Goal: Task Accomplishment & Management: Complete application form

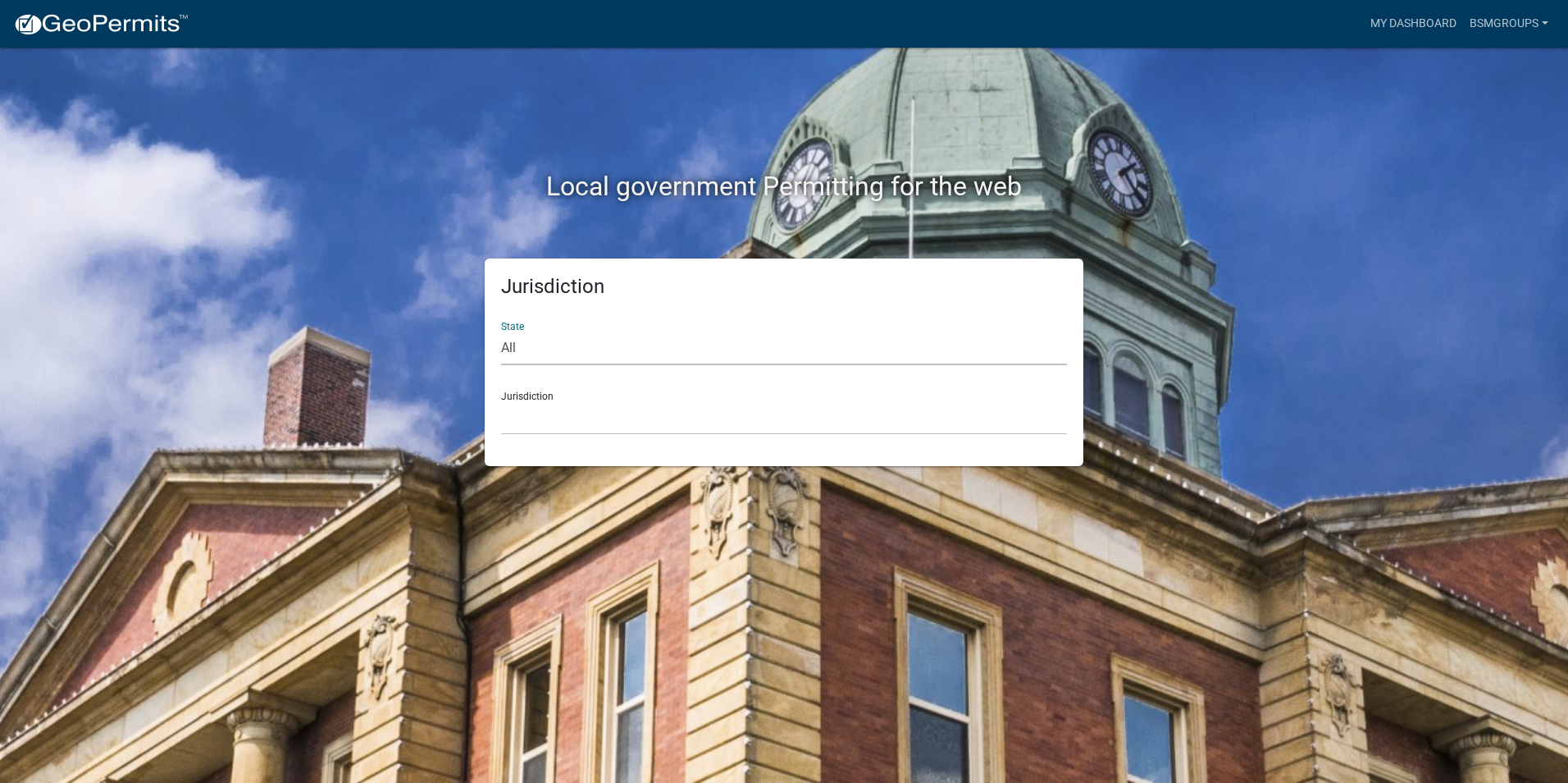
click at [518, 346] on select "All [US_STATE] [US_STATE] [US_STATE] [US_STATE] [US_STATE] [US_STATE] [US_STATE…" at bounding box center [784, 348] width 566 height 33
select select "[US_STATE]"
click at [501, 332] on select "All [US_STATE] [US_STATE] [US_STATE] [US_STATE] [US_STATE] [US_STATE] [US_STATE…" at bounding box center [784, 348] width 566 height 33
click at [561, 410] on select "City of [GEOGRAPHIC_DATA], [US_STATE] City of [GEOGRAPHIC_DATA], [US_STATE] Cit…" at bounding box center [784, 418] width 566 height 33
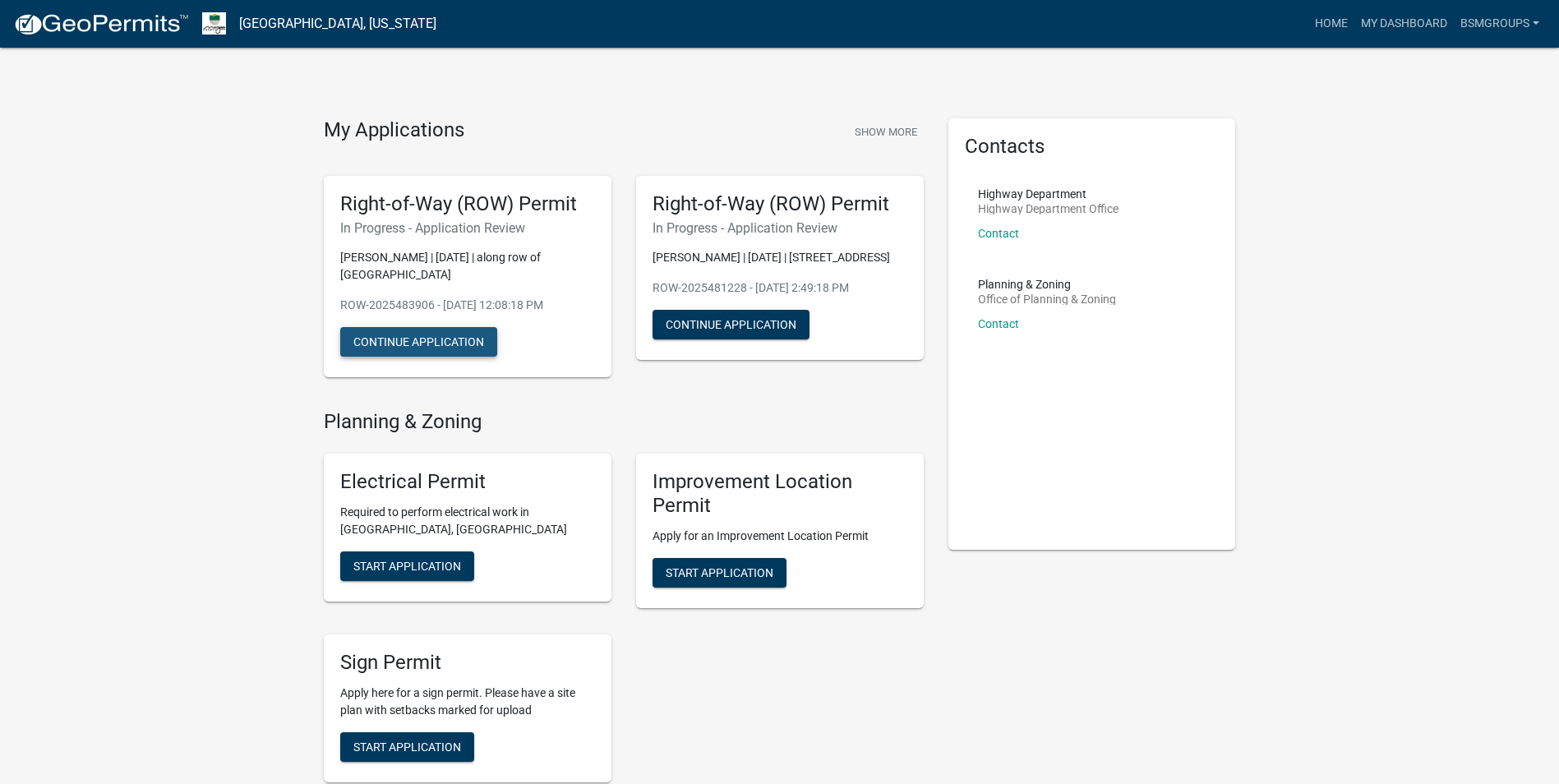
click at [398, 339] on button "Continue Application" at bounding box center [418, 342] width 157 height 30
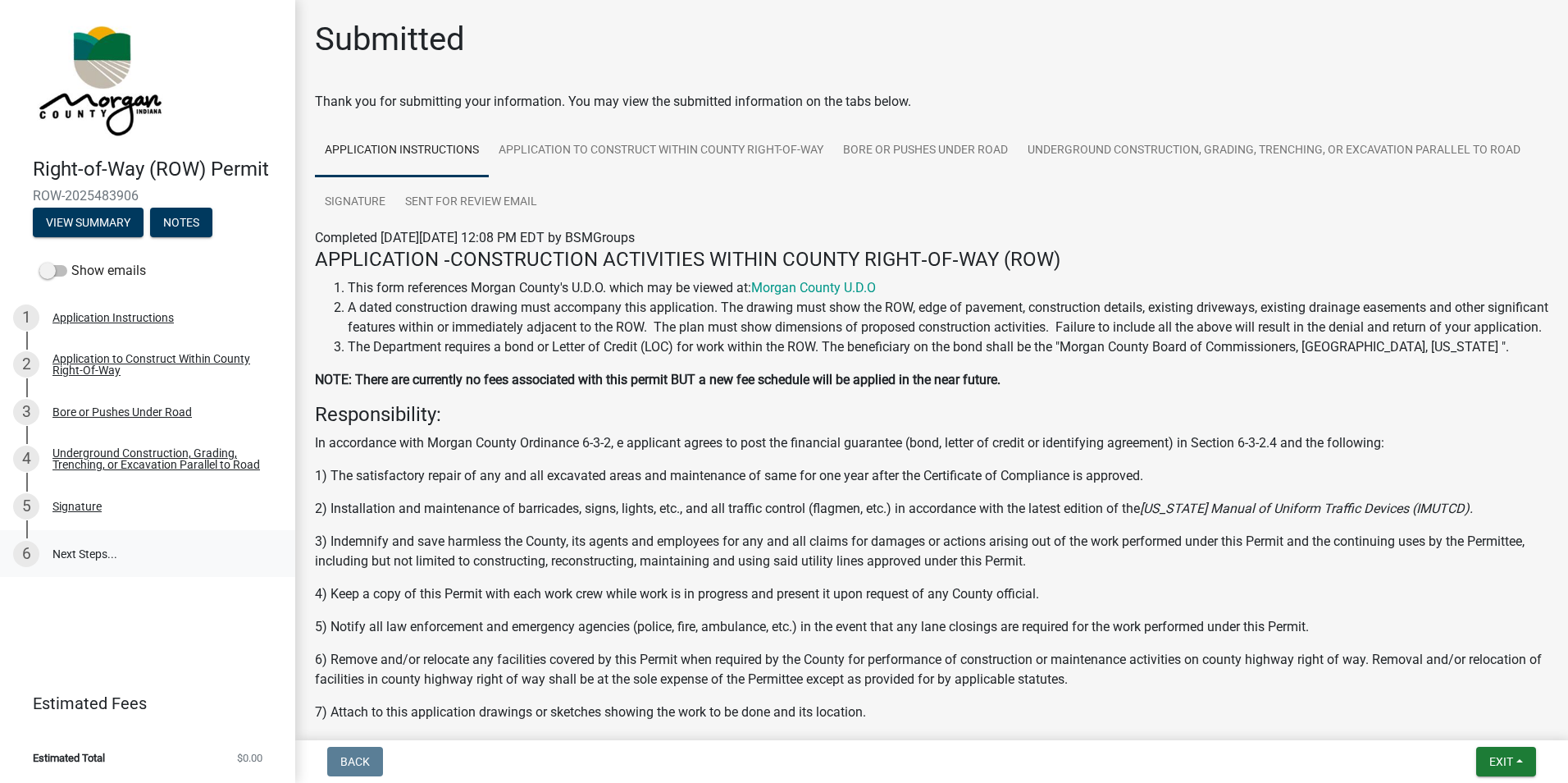
click at [78, 550] on link "6 Next Steps..." at bounding box center [147, 554] width 295 height 48
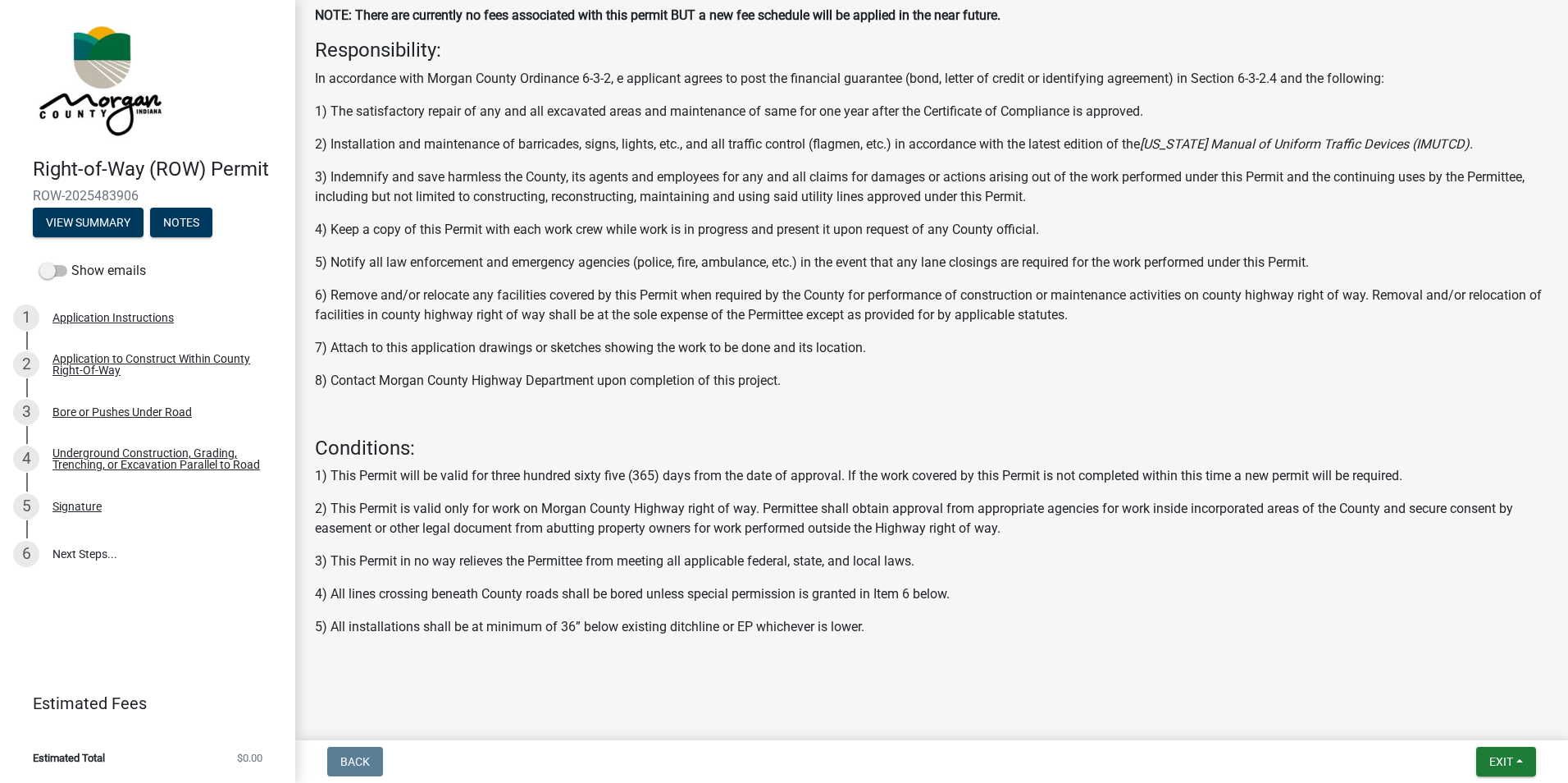
scroll to position [384, 0]
click at [70, 213] on button "View Summary" at bounding box center [88, 222] width 111 height 30
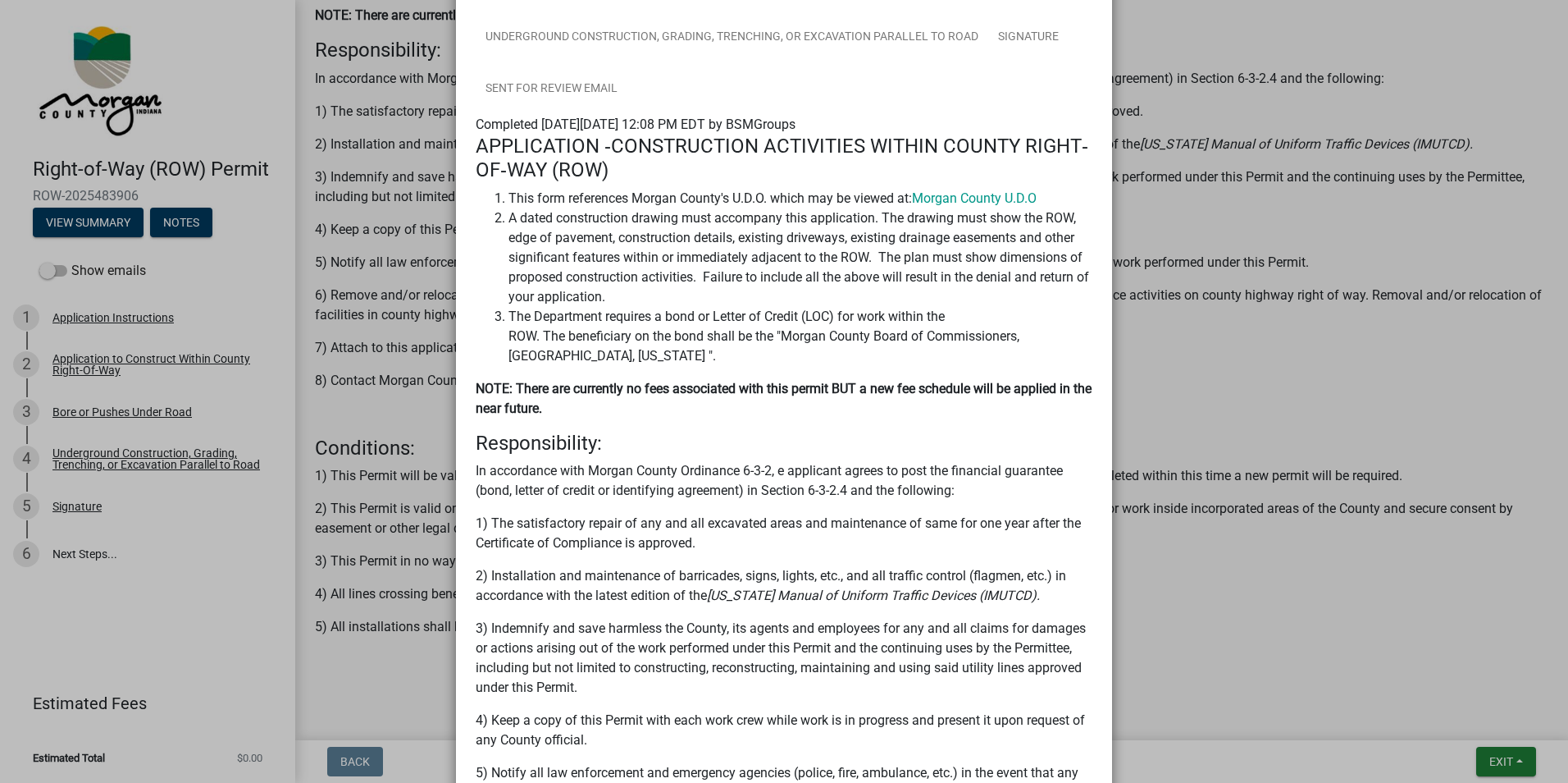
scroll to position [0, 0]
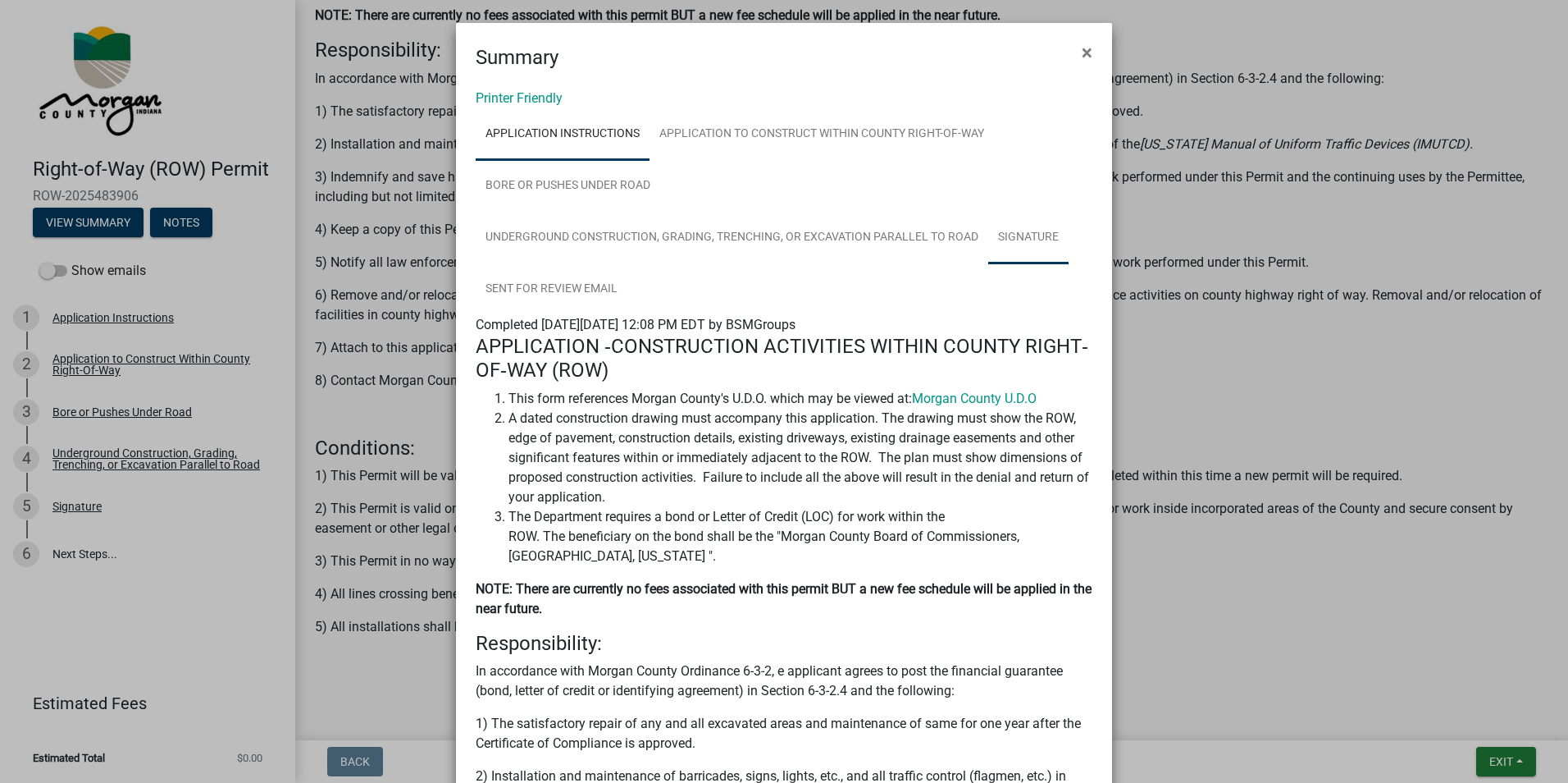
click at [1030, 238] on link "Signature" at bounding box center [1028, 237] width 80 height 53
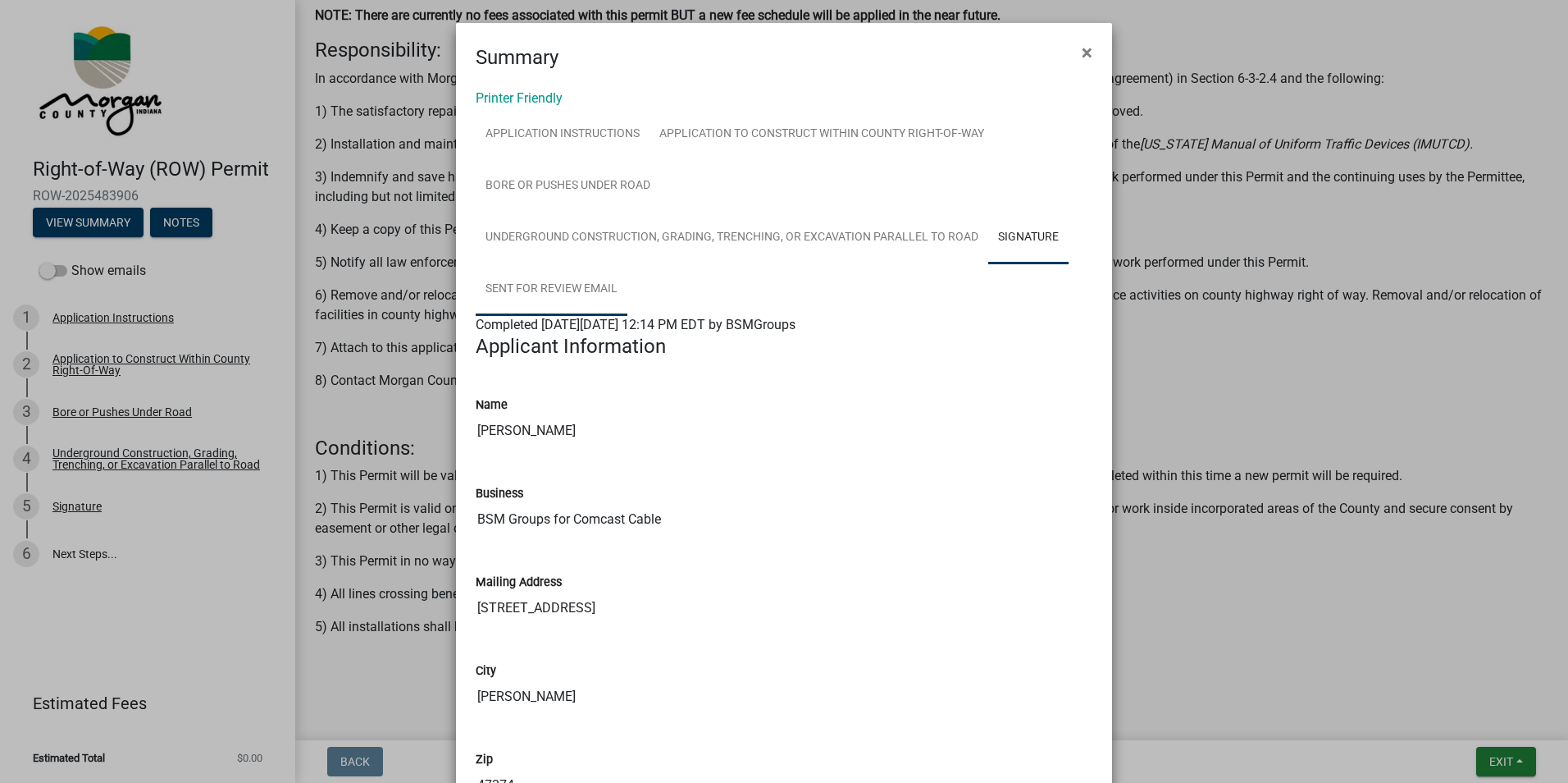
click at [576, 290] on link "Sent for Review Email" at bounding box center [551, 289] width 152 height 53
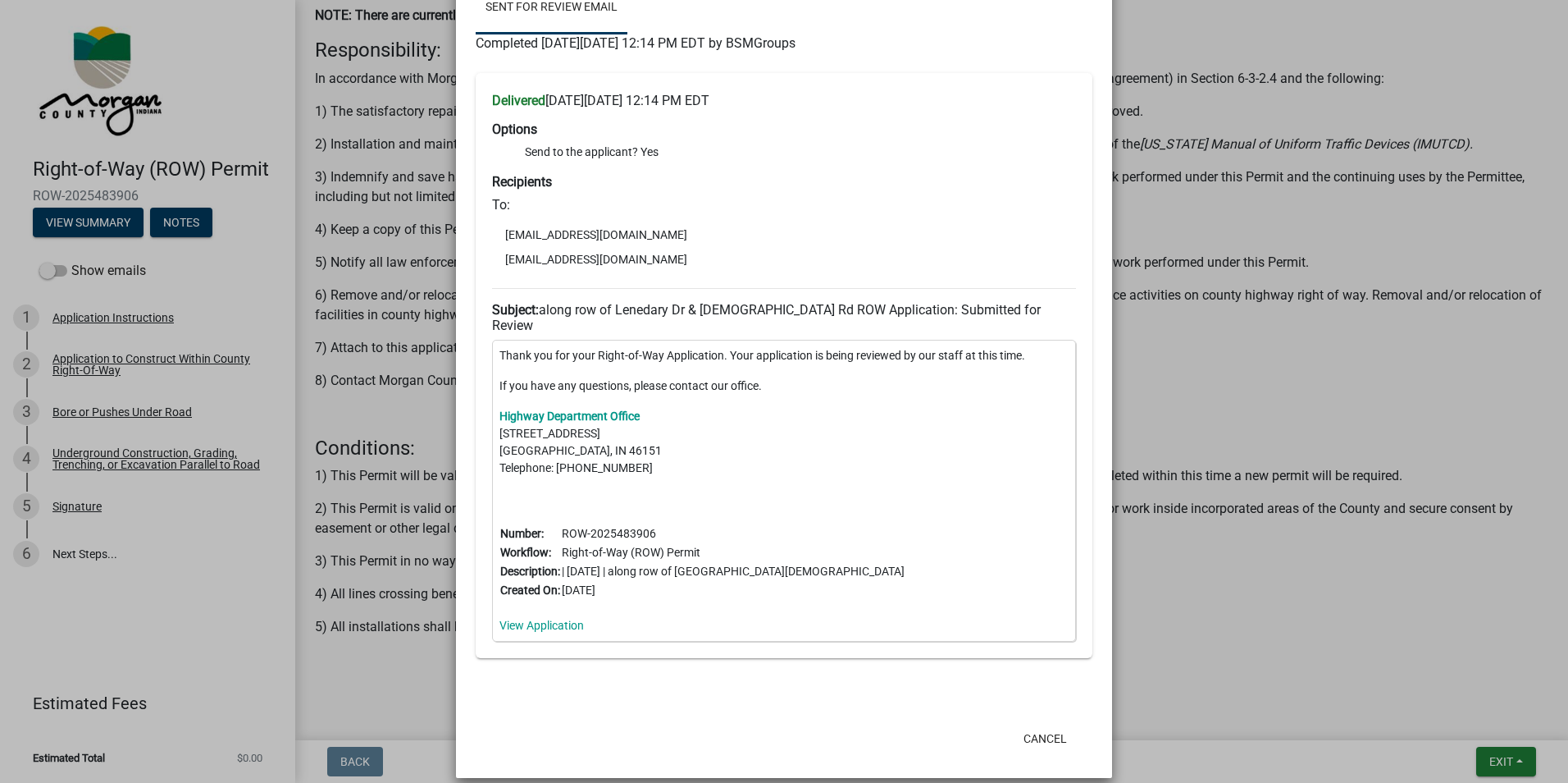
scroll to position [284, 0]
click at [1052, 721] on button "Cancel" at bounding box center [1044, 735] width 70 height 30
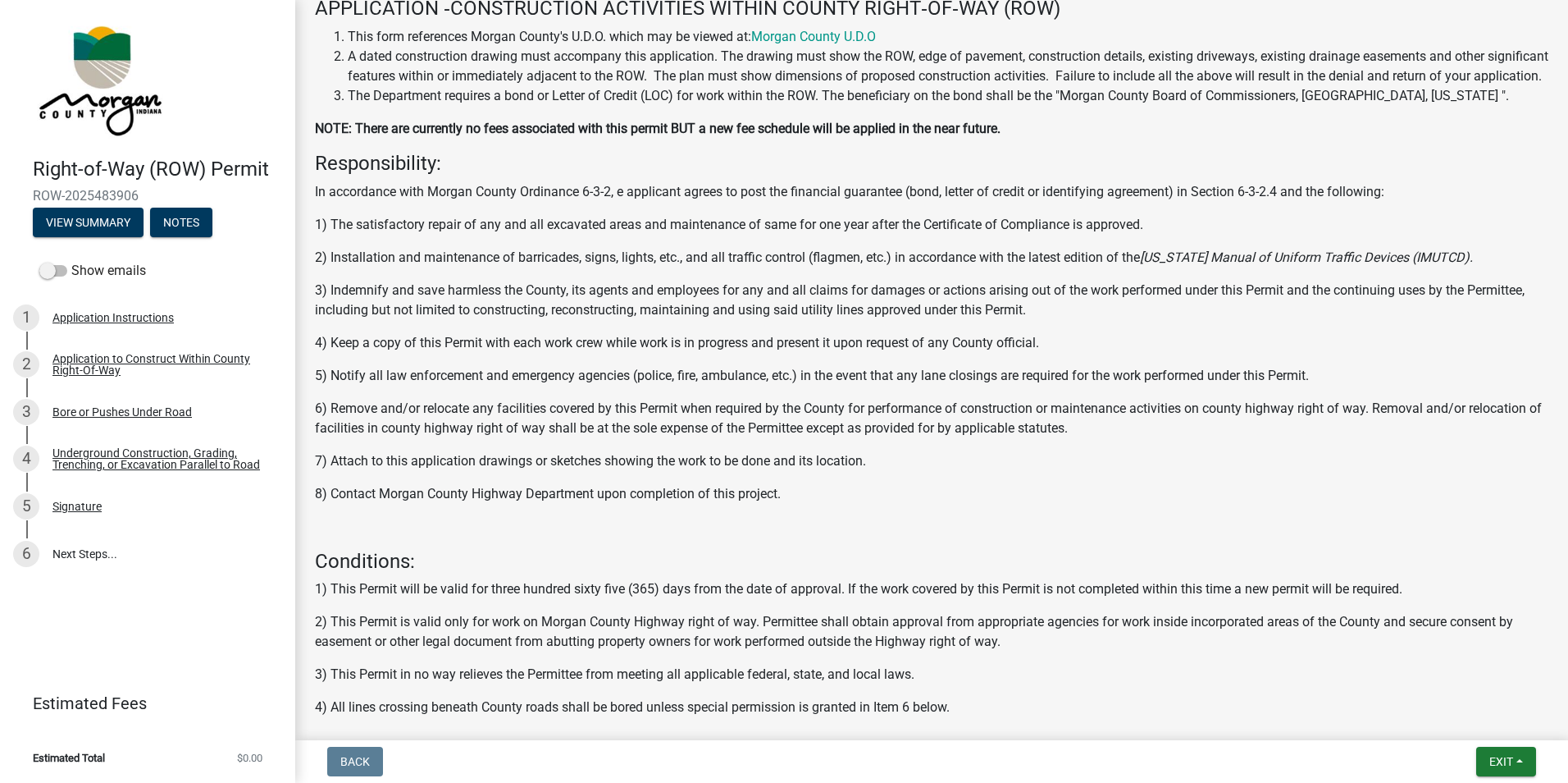
scroll to position [384, 0]
